Goal: Task Accomplishment & Management: Use online tool/utility

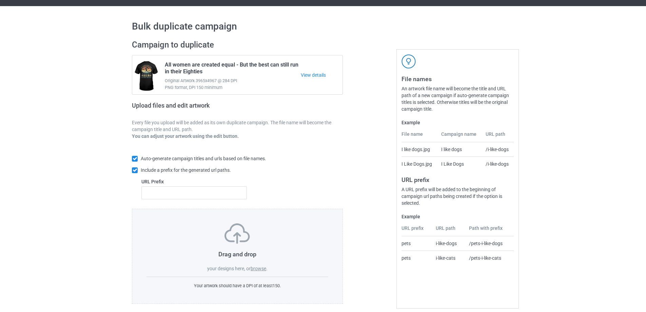
scroll to position [19, 0]
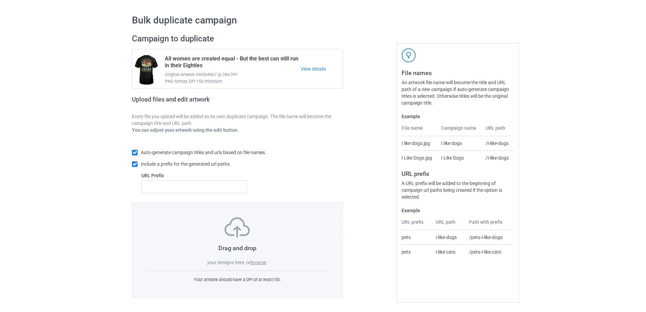
click at [263, 263] on label "browse" at bounding box center [259, 261] width 16 height 5
click at [0, 0] on input "browse" at bounding box center [0, 0] width 0 height 0
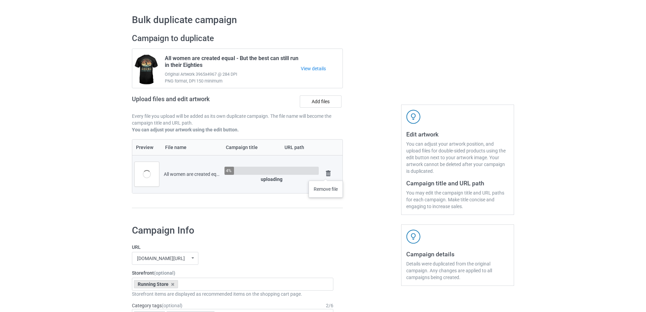
click at [326, 174] on img at bounding box center [328, 173] width 9 height 9
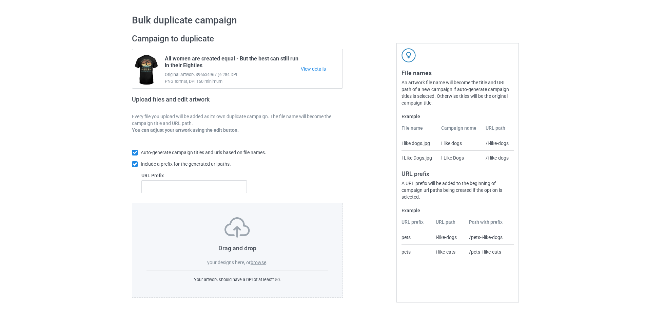
click at [377, 173] on div at bounding box center [372, 165] width 49 height 273
click at [263, 262] on label "browse" at bounding box center [259, 261] width 16 height 5
click at [0, 0] on input "browse" at bounding box center [0, 0] width 0 height 0
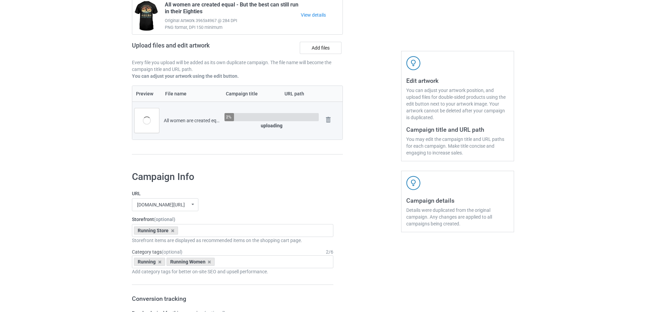
scroll to position [132, 0]
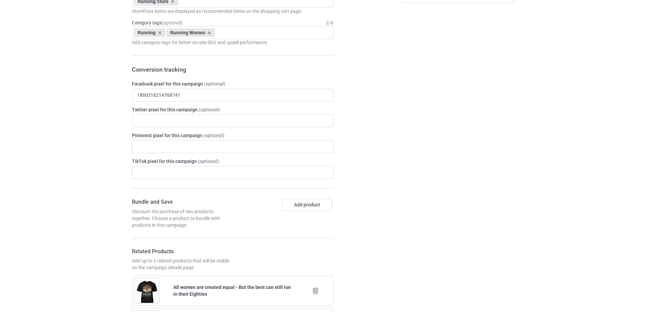
scroll to position [415, 0]
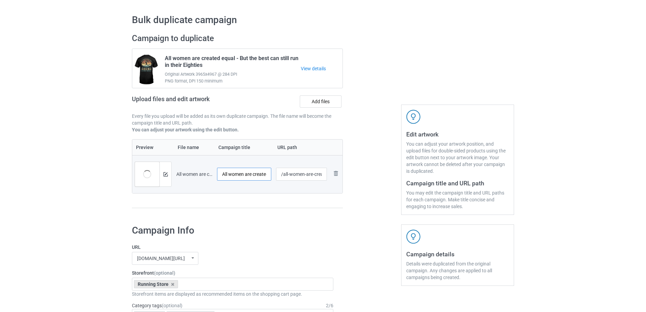
scroll to position [0, 27]
drag, startPoint x: 261, startPoint y: 176, endPoint x: 268, endPoint y: 176, distance: 7.1
click at [268, 176] on input "All women are created equal - 60s" at bounding box center [244, 174] width 54 height 13
click at [256, 176] on input "All women are created equal - 60s" at bounding box center [244, 174] width 54 height 13
drag, startPoint x: 258, startPoint y: 177, endPoint x: 273, endPoint y: 177, distance: 14.9
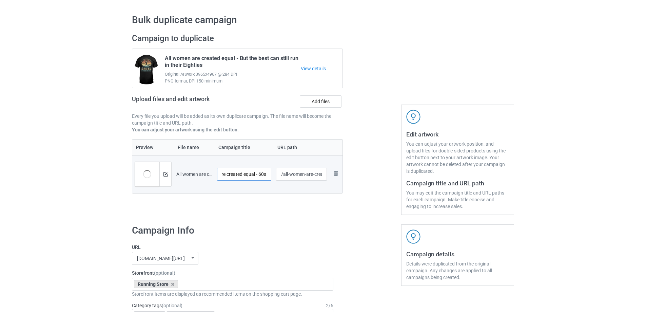
click at [273, 177] on td "All women are created equal - 60s" at bounding box center [244, 174] width 59 height 38
click at [263, 172] on input "All women are created equal - 60s" at bounding box center [244, 174] width 54 height 13
drag, startPoint x: 257, startPoint y: 174, endPoint x: 195, endPoint y: 173, distance: 62.4
click at [195, 173] on tr "Preview and edit artwork All women are created equal - 60s.png All women are cr…" at bounding box center [237, 174] width 210 height 38
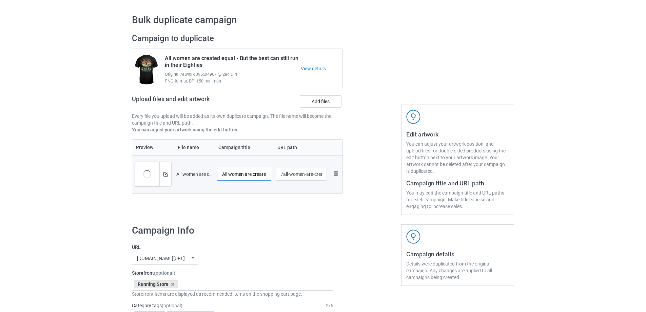
click at [252, 177] on input "All women are created equal - 60s" at bounding box center [244, 174] width 54 height 13
drag, startPoint x: 254, startPoint y: 176, endPoint x: 301, endPoint y: 177, distance: 47.1
click at [301, 177] on tr "Preview and edit artwork All women are created equal - 60s.png All women are cr…" at bounding box center [237, 174] width 210 height 38
click at [258, 174] on input "All women are created equal - 60s" at bounding box center [244, 174] width 54 height 13
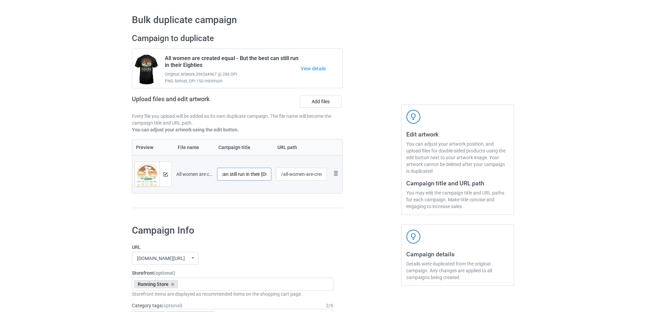
scroll to position [0, 97]
type input "All women are created equal - Only the best can still run in their [DEMOGRAPHIC…"
drag, startPoint x: 282, startPoint y: 175, endPoint x: 289, endPoint y: 176, distance: 6.6
click at [289, 176] on input "/all-women-are-created-equal-60-s" at bounding box center [301, 174] width 51 height 13
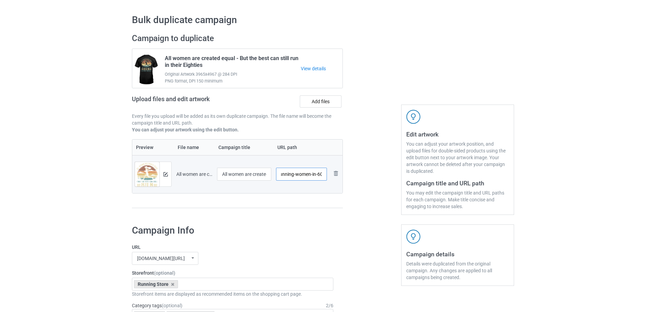
scroll to position [0, 8]
type input "/running-women-in-60s"
click at [162, 175] on div at bounding box center [165, 174] width 12 height 24
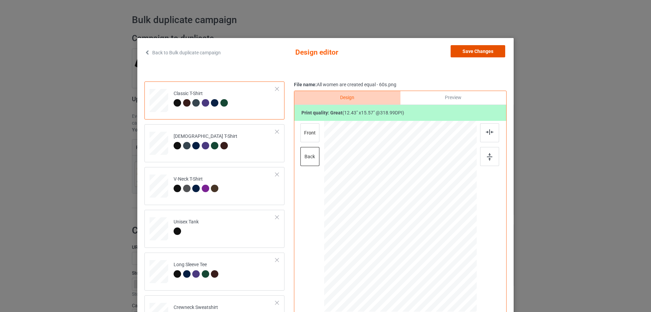
click at [483, 49] on button "Save Changes" at bounding box center [478, 51] width 55 height 12
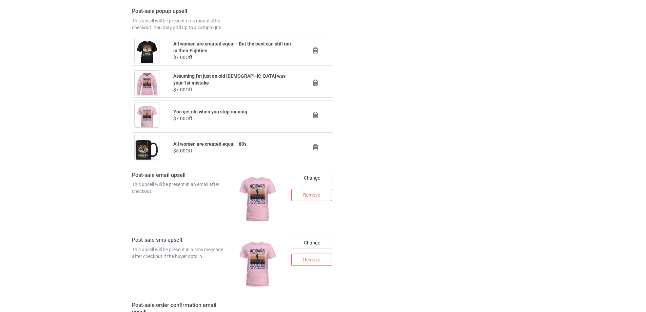
scroll to position [954, 0]
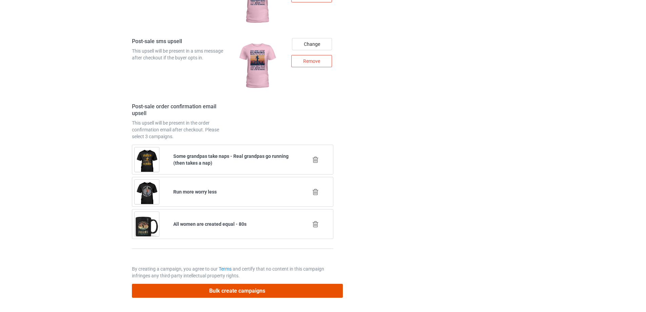
click at [262, 293] on button "Bulk create campaigns" at bounding box center [237, 291] width 211 height 14
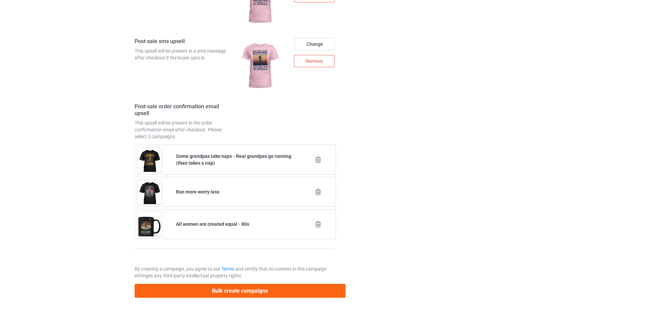
scroll to position [0, 0]
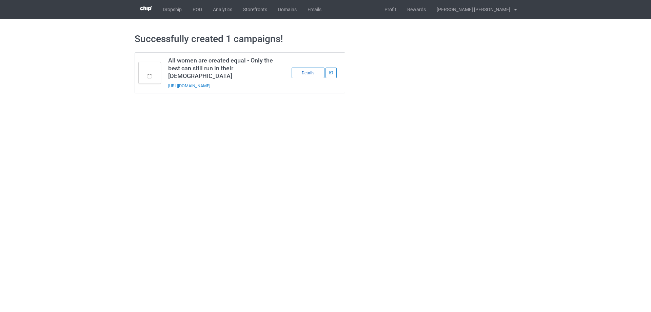
click at [306, 69] on div "Details" at bounding box center [308, 72] width 33 height 11
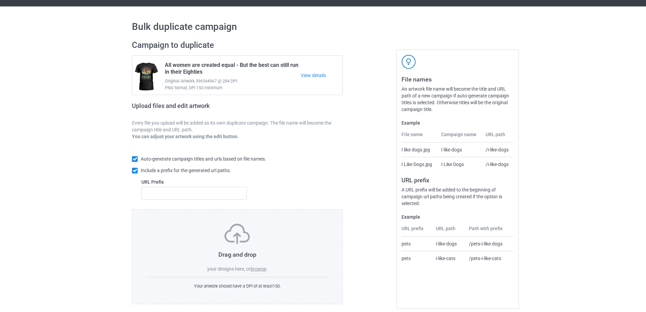
scroll to position [19, 0]
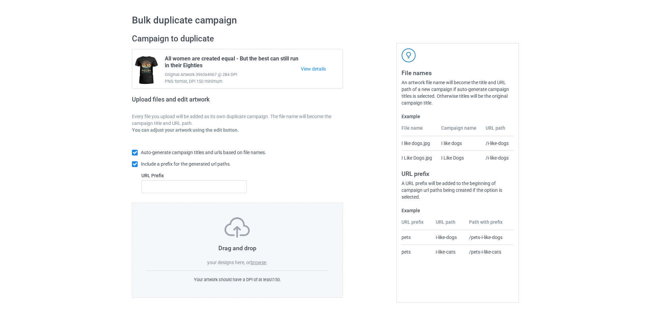
click at [258, 262] on label "browse" at bounding box center [259, 261] width 16 height 5
click at [0, 0] on input "browse" at bounding box center [0, 0] width 0 height 0
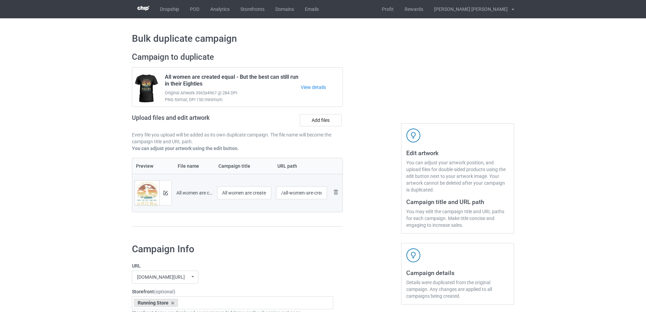
scroll to position [0, 0]
click at [236, 192] on input "All women are created equal - 60s" at bounding box center [244, 193] width 54 height 13
paste input "Only the best can still run in their"
type input "All women are created equal - Only the best can still run in their [DEMOGRAPHIC…"
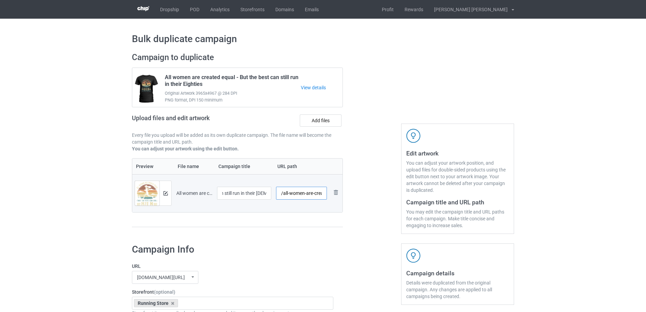
scroll to position [0, 0]
drag, startPoint x: 283, startPoint y: 195, endPoint x: 288, endPoint y: 195, distance: 4.8
click at [288, 195] on input "/all-women-are-created-equal-60-s" at bounding box center [301, 193] width 51 height 13
drag, startPoint x: 299, startPoint y: 193, endPoint x: 316, endPoint y: 190, distance: 16.8
click at [316, 190] on input "/running-women-are-created-equal-60-s" at bounding box center [301, 193] width 51 height 13
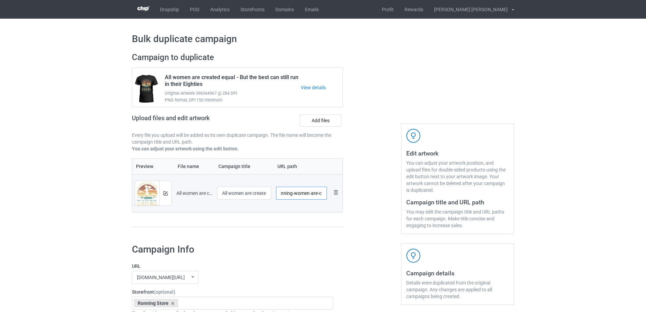
scroll to position [0, 12]
click at [313, 194] on input "/running-women-are-created-equal-60-s" at bounding box center [301, 193] width 51 height 13
drag, startPoint x: 305, startPoint y: 195, endPoint x: 365, endPoint y: 194, distance: 59.7
click at [365, 194] on div "Campaign to duplicate All women are created equal - But the best can still run …" at bounding box center [323, 142] width 392 height 191
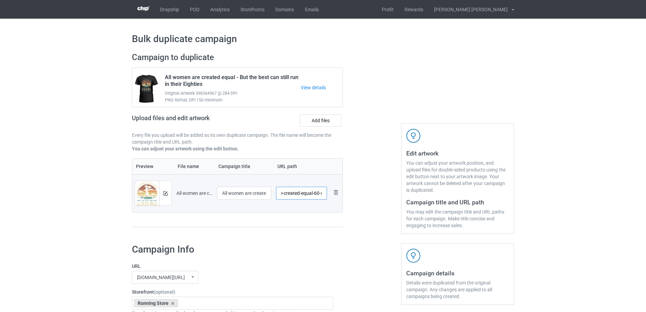
click at [315, 194] on input "/running-women-are-created-equal-60-s" at bounding box center [301, 193] width 51 height 13
drag, startPoint x: 313, startPoint y: 193, endPoint x: 325, endPoint y: 194, distance: 11.6
click at [325, 194] on input "/running-women-are-created-equal-60-s" at bounding box center [301, 193] width 51 height 13
click at [292, 193] on input "/running-women-are-created-equal-" at bounding box center [301, 193] width 51 height 13
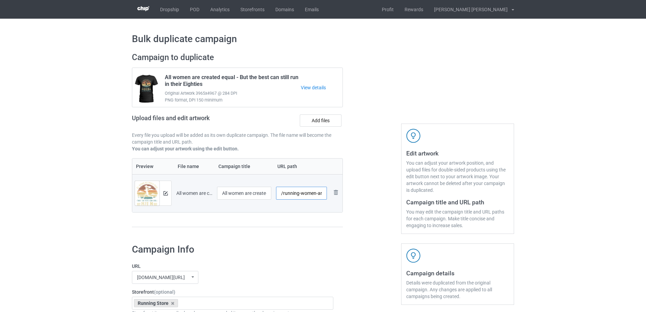
scroll to position [0, 0]
click at [283, 194] on input "/running-women" at bounding box center [301, 193] width 51 height 13
paste input "60-s"
drag, startPoint x: 302, startPoint y: 194, endPoint x: 324, endPoint y: 195, distance: 22.4
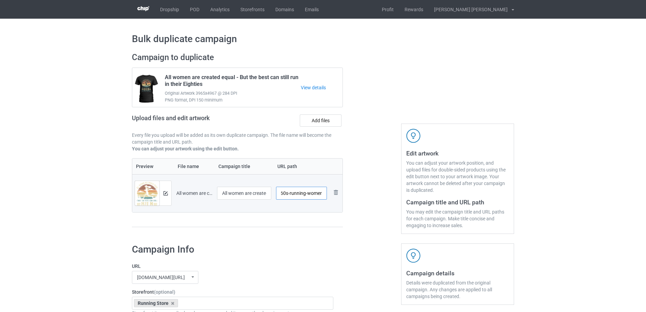
click at [324, 195] on input "/60s-running-women" at bounding box center [301, 193] width 51 height 13
type input "/60s-running-women"
click at [356, 198] on div at bounding box center [372, 142] width 49 height 191
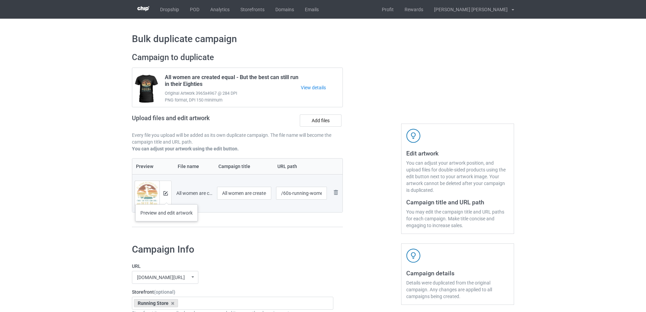
click at [166, 197] on div at bounding box center [165, 193] width 12 height 24
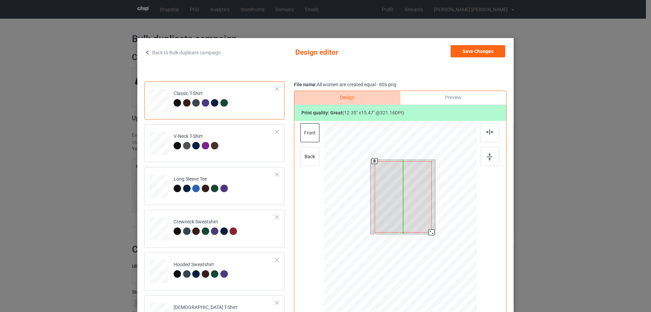
click at [416, 203] on div at bounding box center [403, 196] width 57 height 71
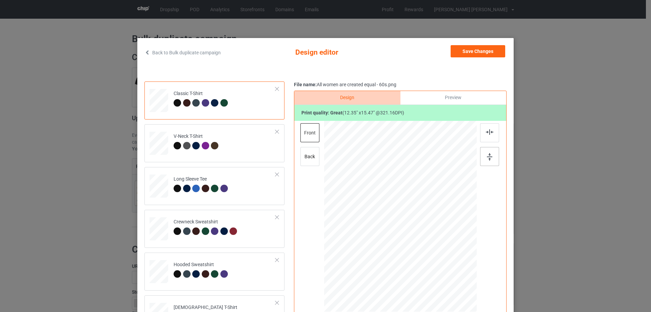
click at [486, 161] on div at bounding box center [489, 156] width 19 height 19
click at [479, 52] on button "Save Changes" at bounding box center [478, 51] width 55 height 12
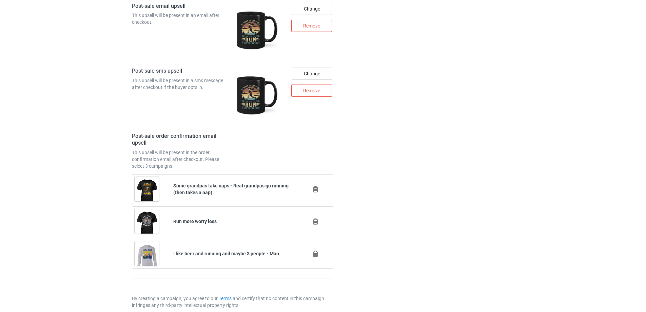
scroll to position [954, 0]
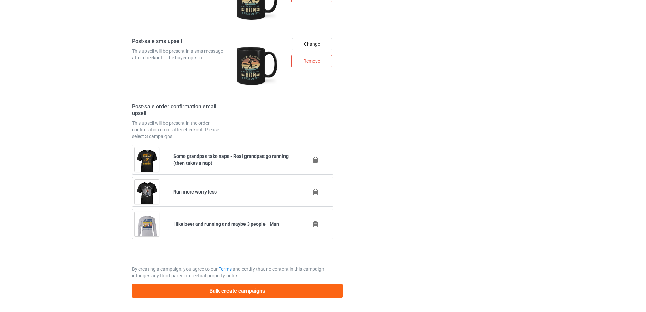
click at [287, 293] on button "Bulk create campaigns" at bounding box center [237, 291] width 211 height 14
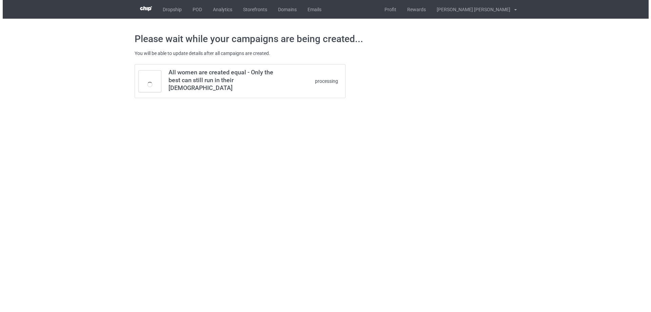
scroll to position [0, 0]
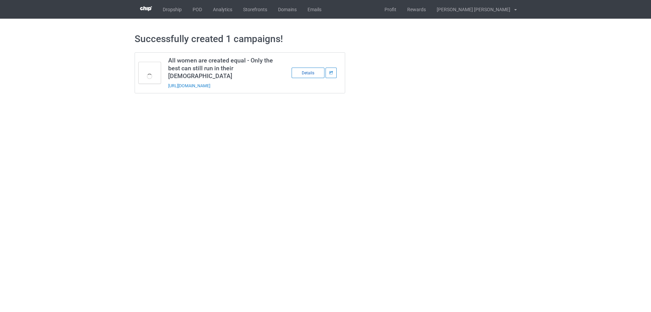
click at [306, 71] on div "Details" at bounding box center [308, 72] width 33 height 11
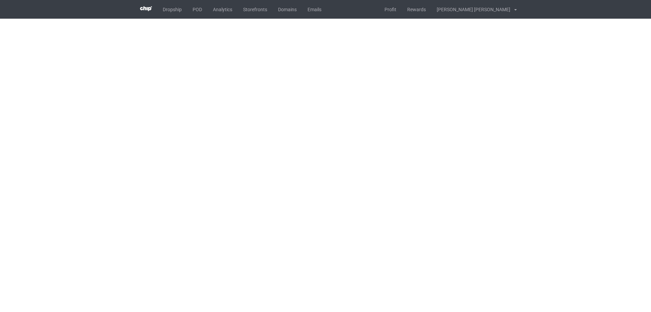
click at [367, 8] on div "Dropship POD Analytics Storefronts Domains Emails Profit Rewards [PERSON_NAME] …" at bounding box center [326, 9] width 382 height 19
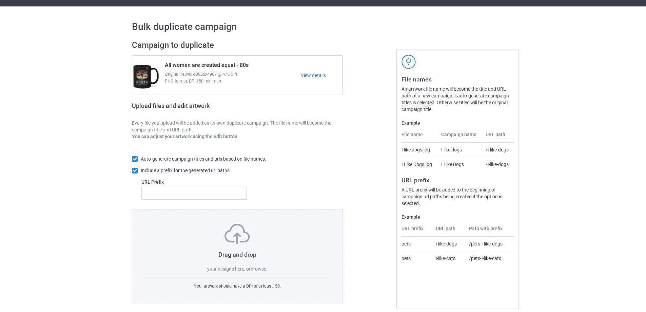
scroll to position [19, 0]
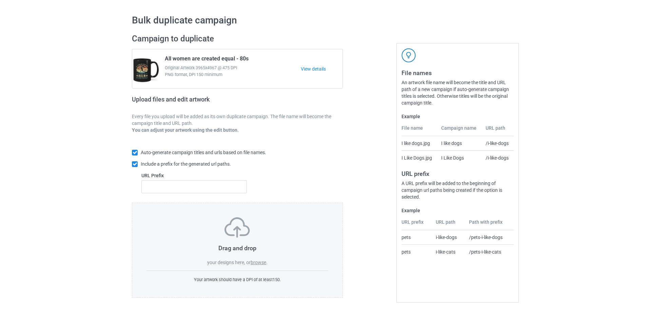
click at [259, 262] on label "browse" at bounding box center [259, 261] width 16 height 5
click at [0, 0] on input "browse" at bounding box center [0, 0] width 0 height 0
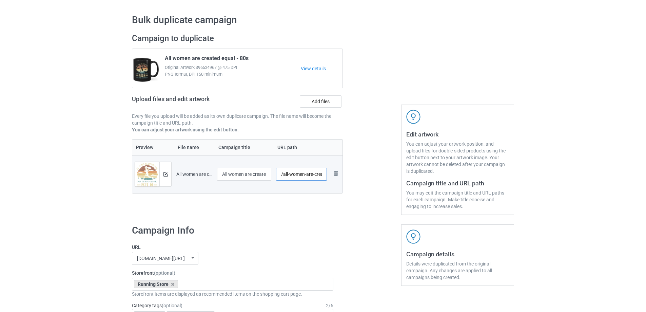
drag, startPoint x: 283, startPoint y: 174, endPoint x: 288, endPoint y: 175, distance: 4.6
click at [288, 175] on input "/all-women-are-created-equal-60-s" at bounding box center [301, 174] width 51 height 13
drag, startPoint x: 304, startPoint y: 173, endPoint x: 318, endPoint y: 172, distance: 14.6
click at [318, 172] on input "/60s-running-women-are-created-equal-60-s" at bounding box center [301, 174] width 51 height 13
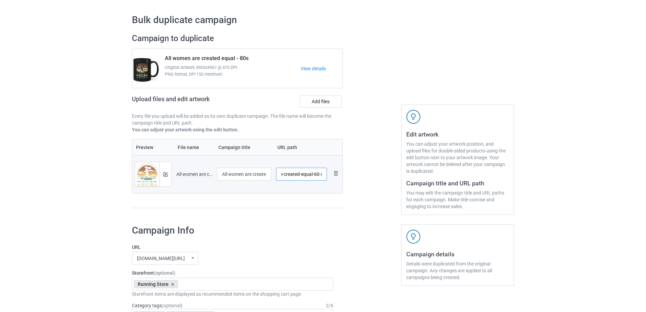
click at [292, 178] on input "/60s-running-women-are-created-equal-60-s" at bounding box center [301, 174] width 51 height 13
drag, startPoint x: 288, startPoint y: 174, endPoint x: 371, endPoint y: 173, distance: 83.1
click at [371, 173] on div "Campaign to duplicate All women are created equal - 80s Original Artwork 3965x4…" at bounding box center [323, 123] width 392 height 191
drag, startPoint x: 310, startPoint y: 174, endPoint x: 402, endPoint y: 179, distance: 92.1
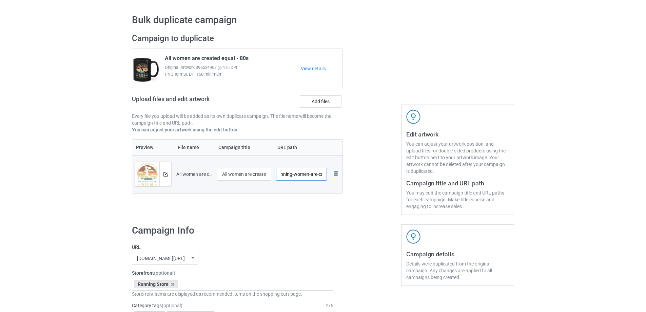
click at [402, 179] on div "Campaign to duplicate All women are created equal - 80s Original Artwork 3965x4…" at bounding box center [323, 123] width 392 height 191
drag, startPoint x: 315, startPoint y: 173, endPoint x: 274, endPoint y: 173, distance: 41.4
click at [274, 173] on td "/60s-running-women-mug" at bounding box center [302, 174] width 56 height 38
type input "/60s-running-women-mug"
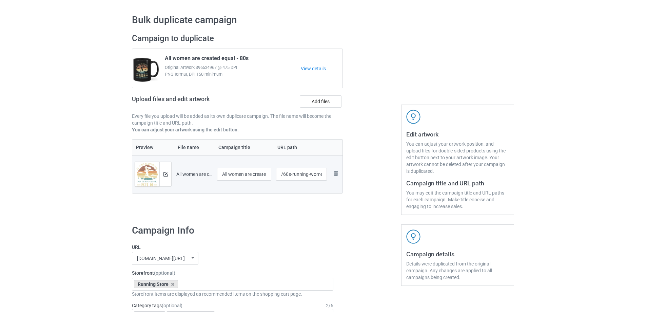
click at [389, 190] on div at bounding box center [372, 123] width 49 height 191
drag, startPoint x: 248, startPoint y: 177, endPoint x: 289, endPoint y: 176, distance: 40.4
click at [289, 176] on tr "Preview and edit artwork All women are created equal - 60s.png All women are cr…" at bounding box center [237, 174] width 210 height 38
click at [165, 175] on img at bounding box center [165, 174] width 4 height 4
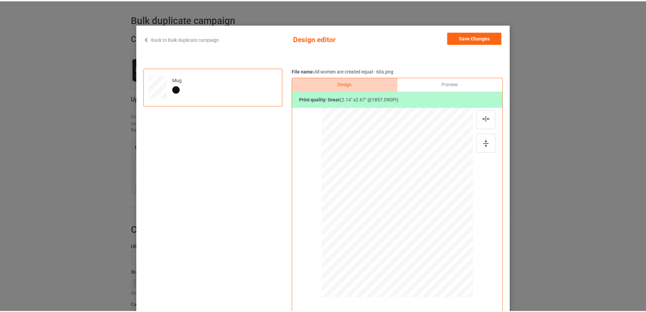
scroll to position [0, 0]
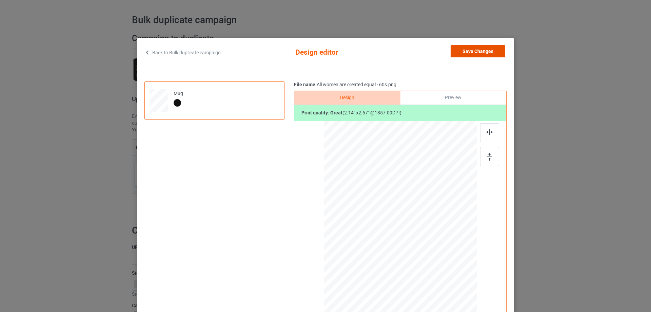
click at [483, 50] on button "Save Changes" at bounding box center [478, 51] width 55 height 12
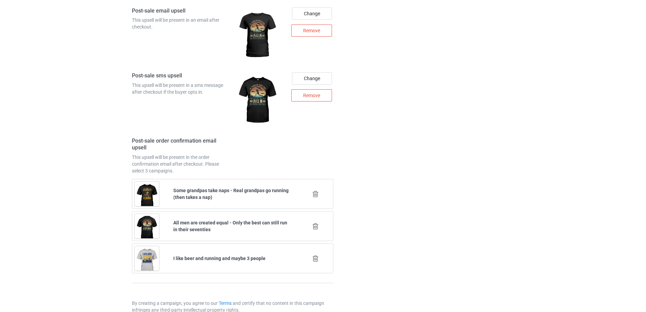
scroll to position [954, 0]
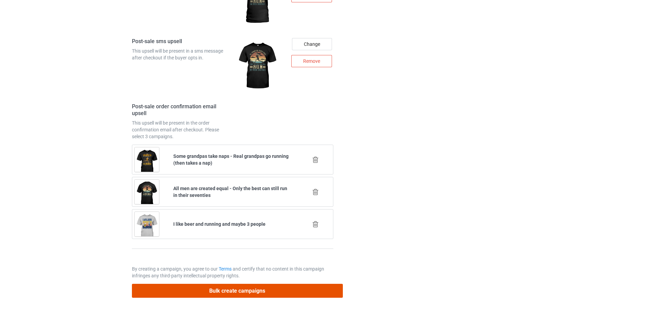
click at [253, 295] on button "Bulk create campaigns" at bounding box center [237, 291] width 211 height 14
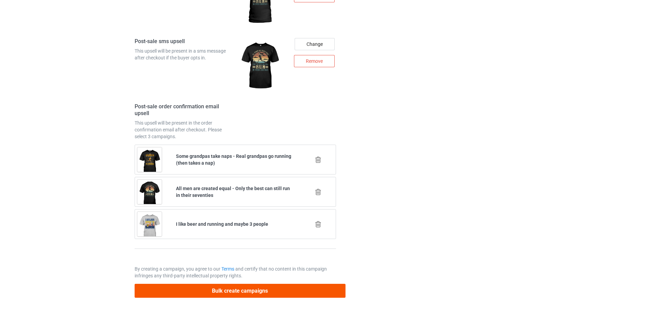
scroll to position [0, 0]
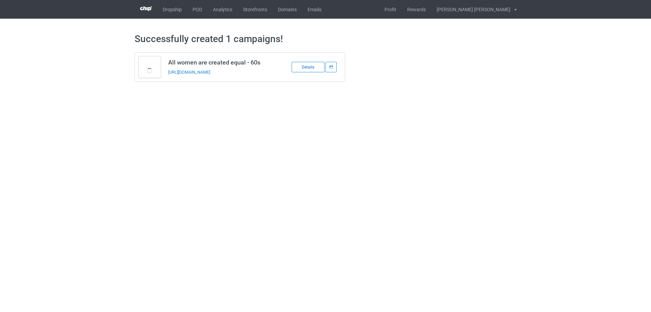
click at [306, 69] on div "Details" at bounding box center [308, 67] width 33 height 11
